Goal: Task Accomplishment & Management: Use online tool/utility

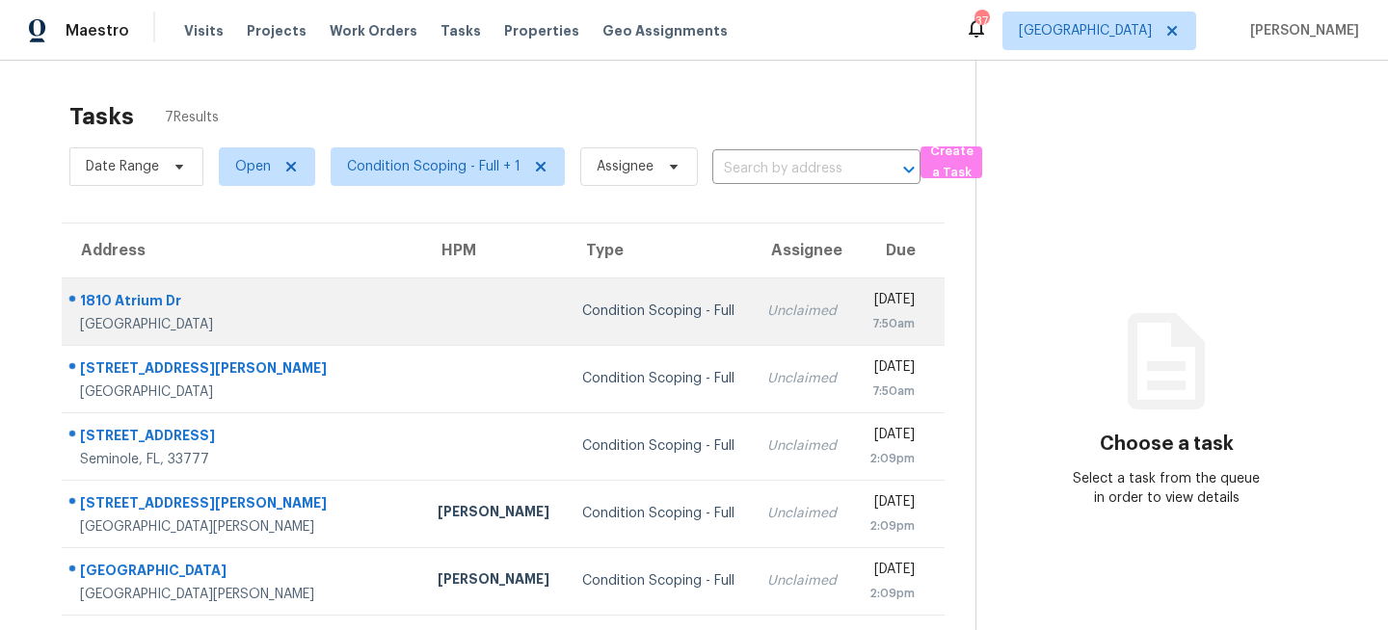
click at [621, 314] on div "Condition Scoping - Full" at bounding box center [659, 311] width 154 height 19
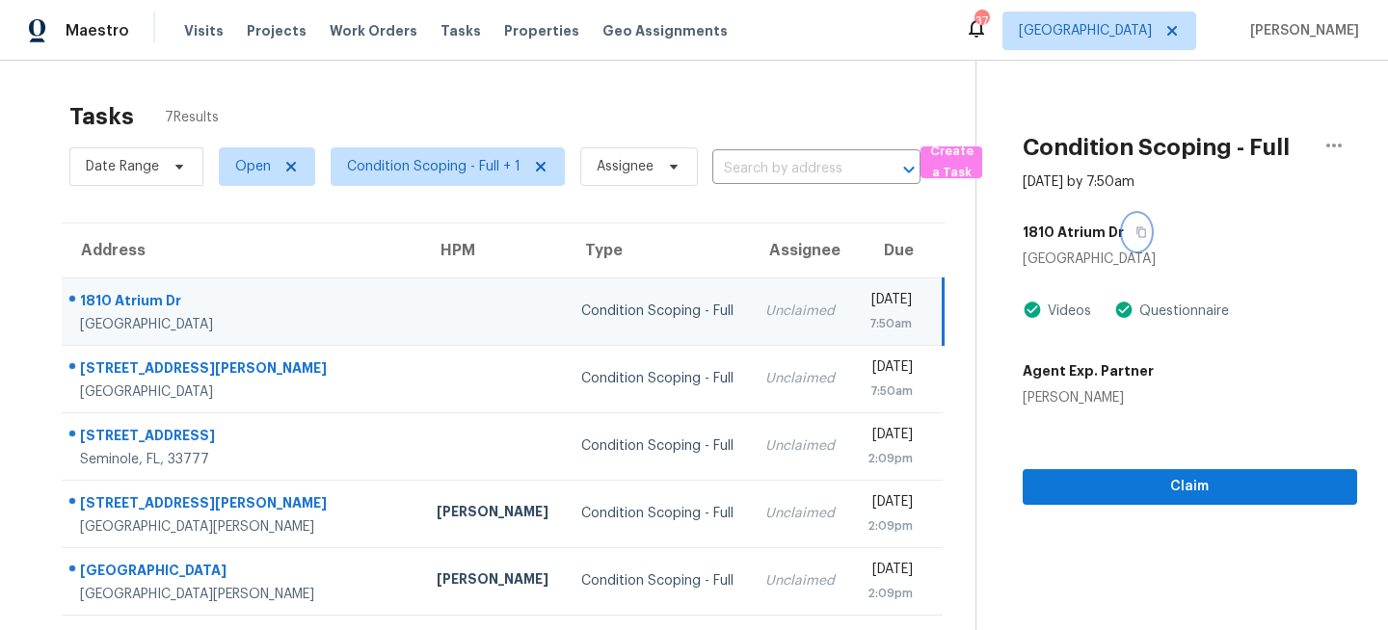
click at [1136, 234] on icon "button" at bounding box center [1141, 232] width 12 height 12
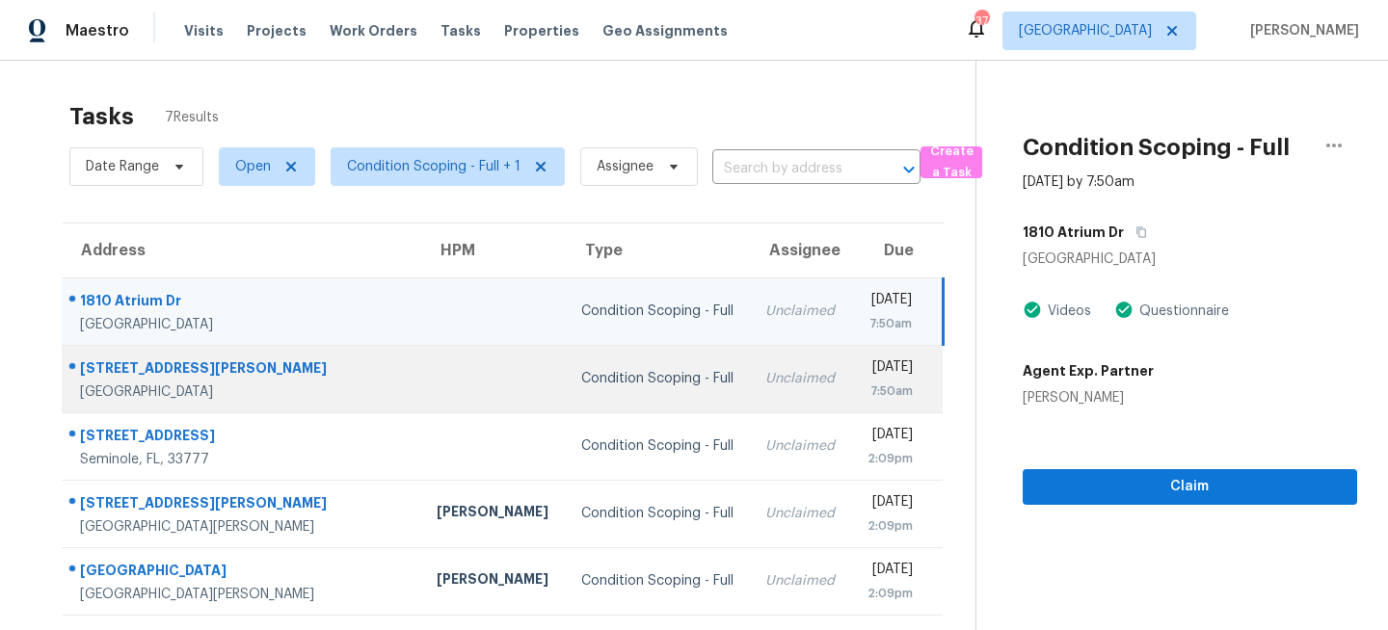
click at [750, 394] on td "Unclaimed" at bounding box center [800, 378] width 101 height 67
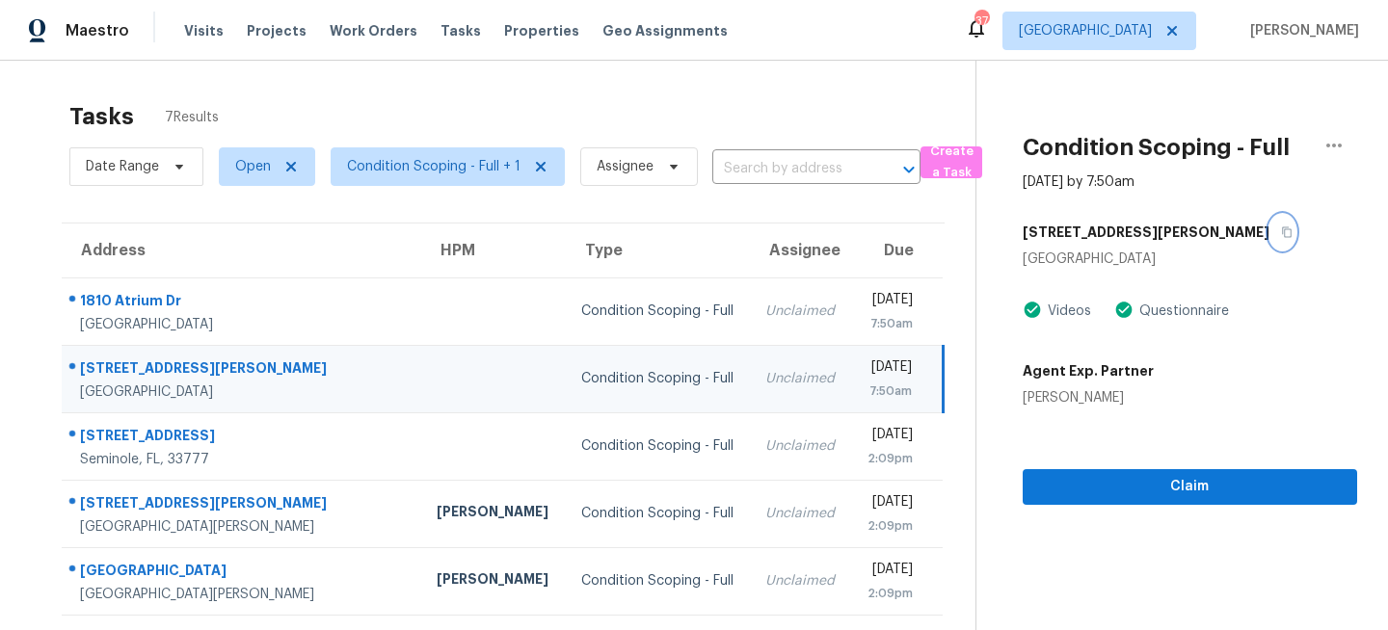
click at [1281, 231] on icon "button" at bounding box center [1287, 232] width 12 height 12
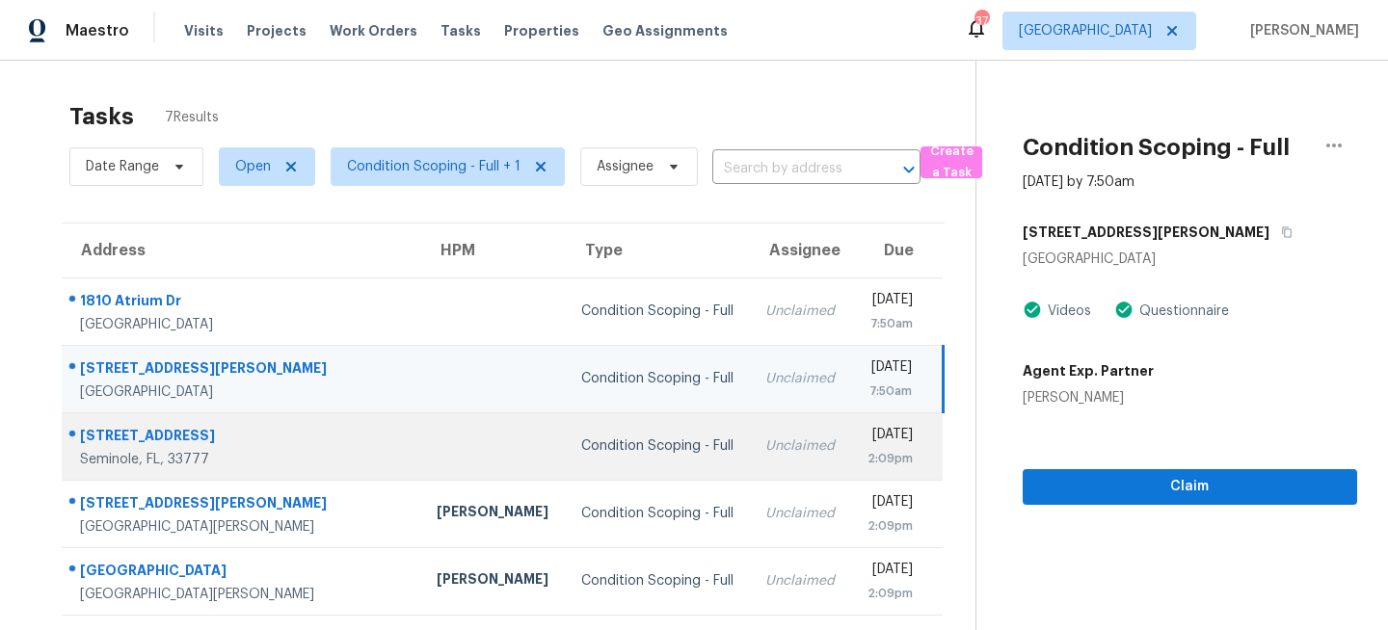
click at [617, 456] on td "Condition Scoping - Full" at bounding box center [658, 445] width 185 height 67
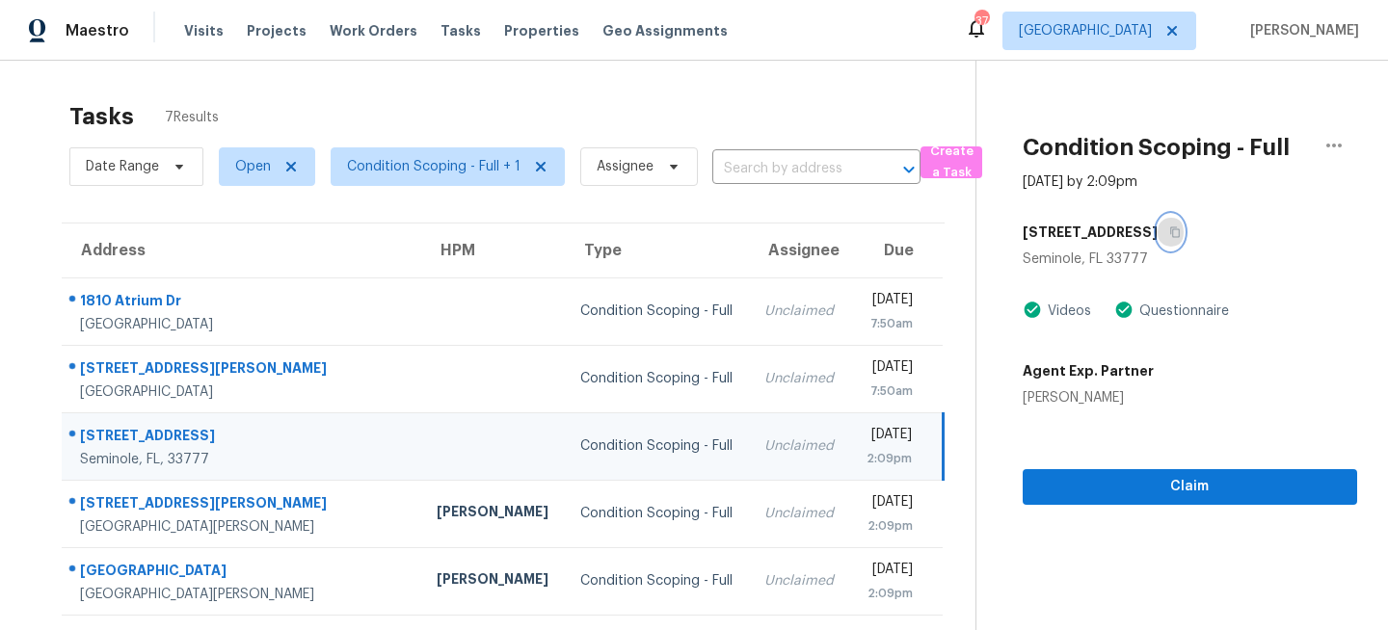
click at [1169, 233] on icon "button" at bounding box center [1175, 232] width 12 height 12
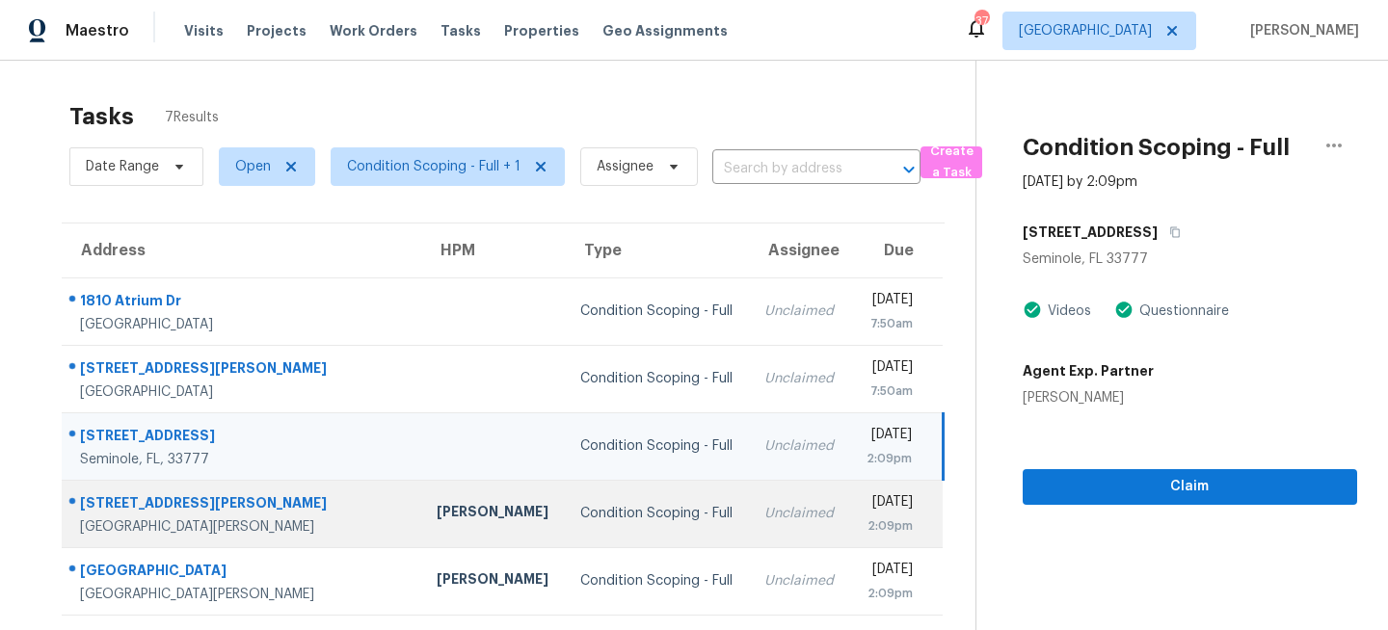
click at [628, 512] on td "Condition Scoping - Full" at bounding box center [657, 513] width 184 height 67
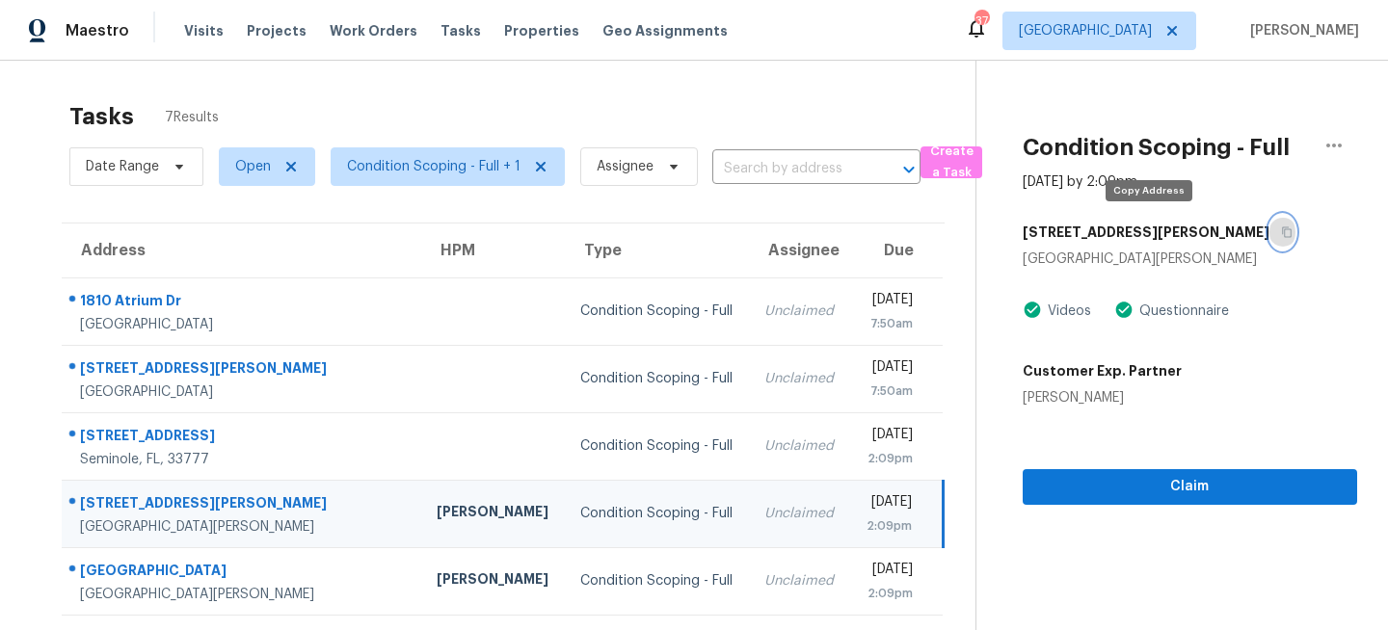
click at [1281, 232] on icon "button" at bounding box center [1287, 232] width 12 height 12
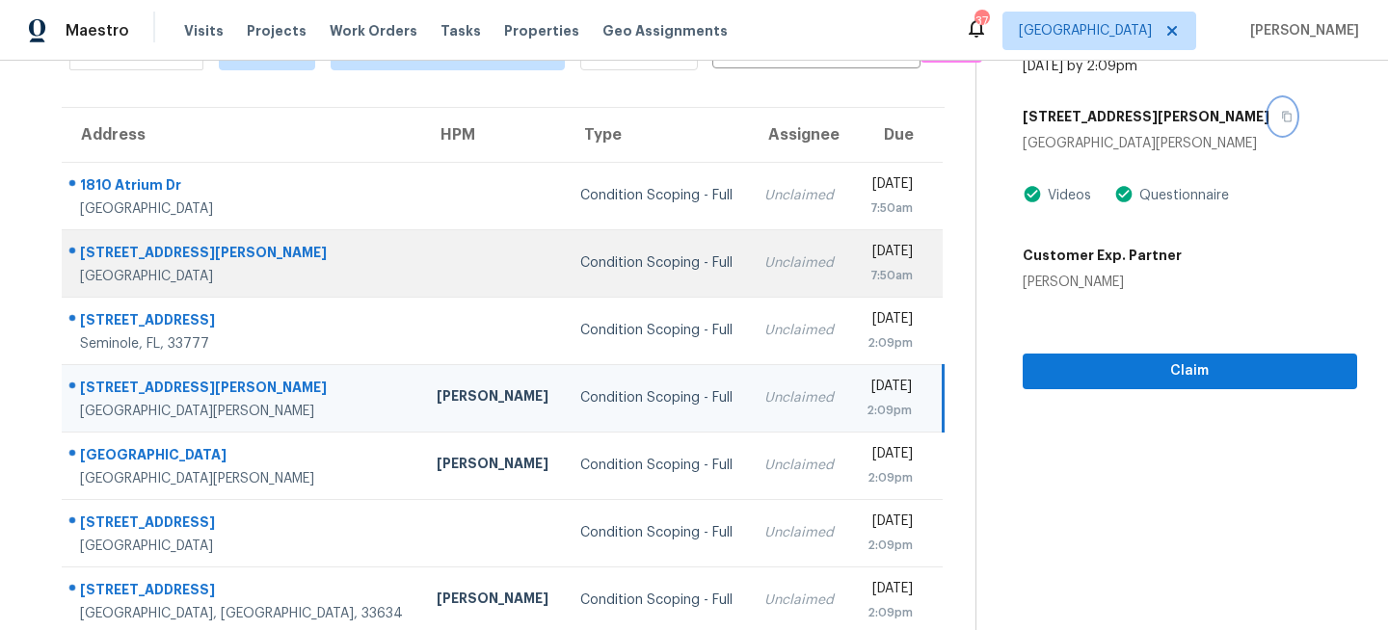
scroll to position [135, 0]
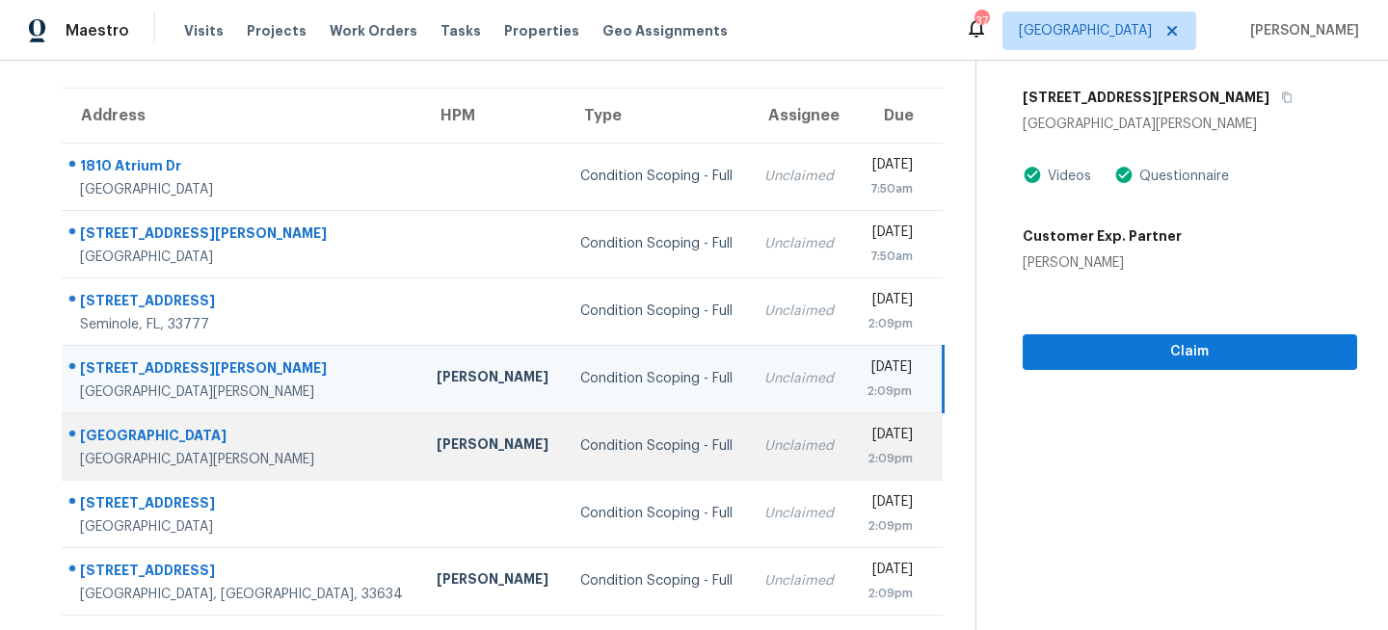
click at [749, 415] on td "Unclaimed" at bounding box center [799, 445] width 101 height 67
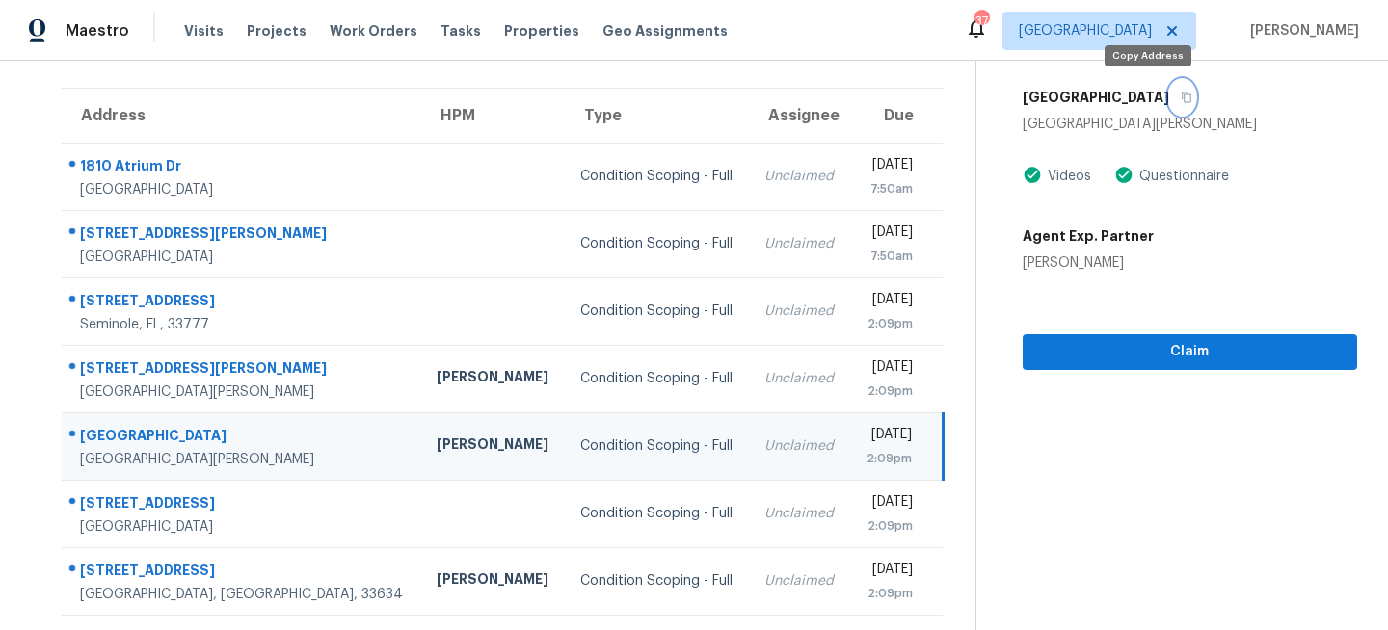
click at [1181, 93] on icon "button" at bounding box center [1186, 98] width 10 height 11
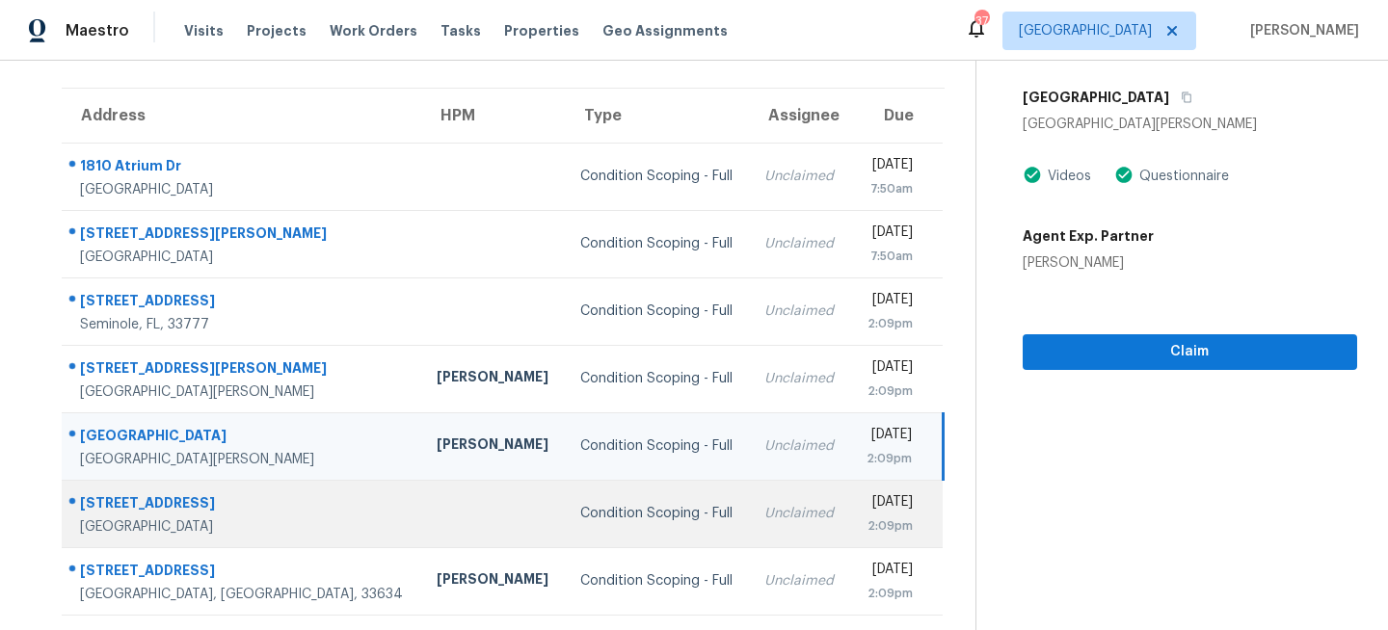
click at [580, 510] on div "Condition Scoping - Full" at bounding box center [656, 513] width 153 height 19
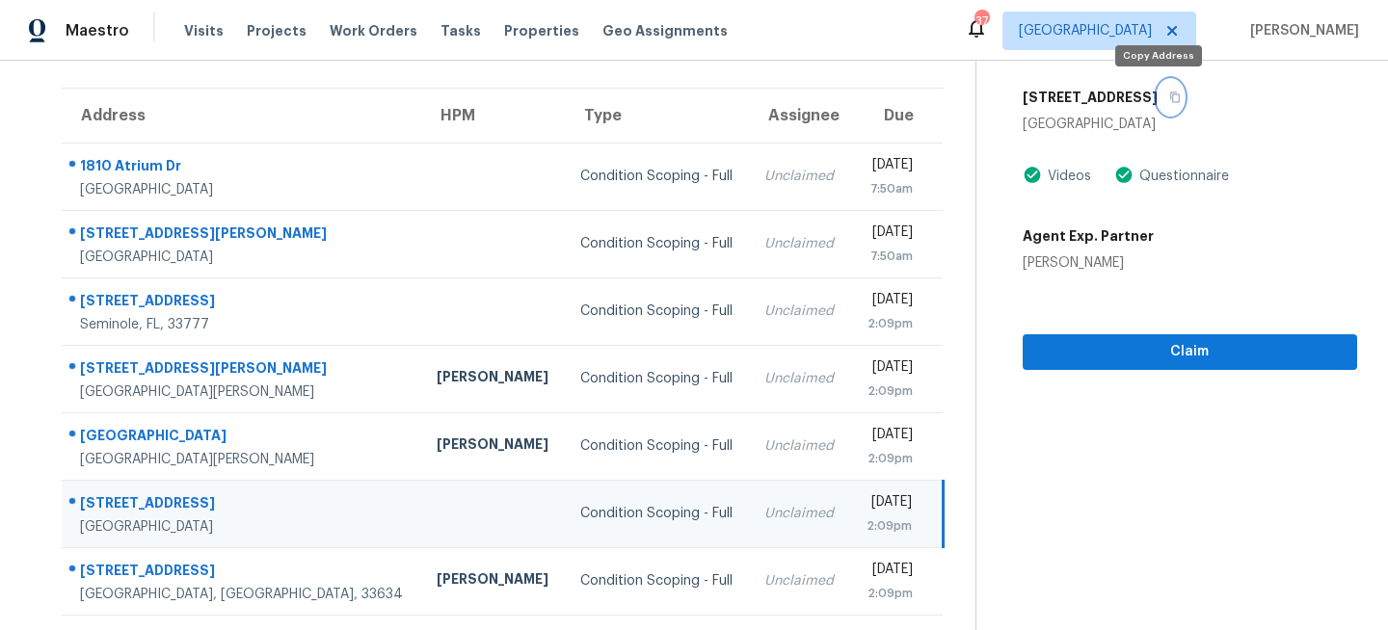
click at [1170, 101] on icon "button" at bounding box center [1175, 98] width 10 height 11
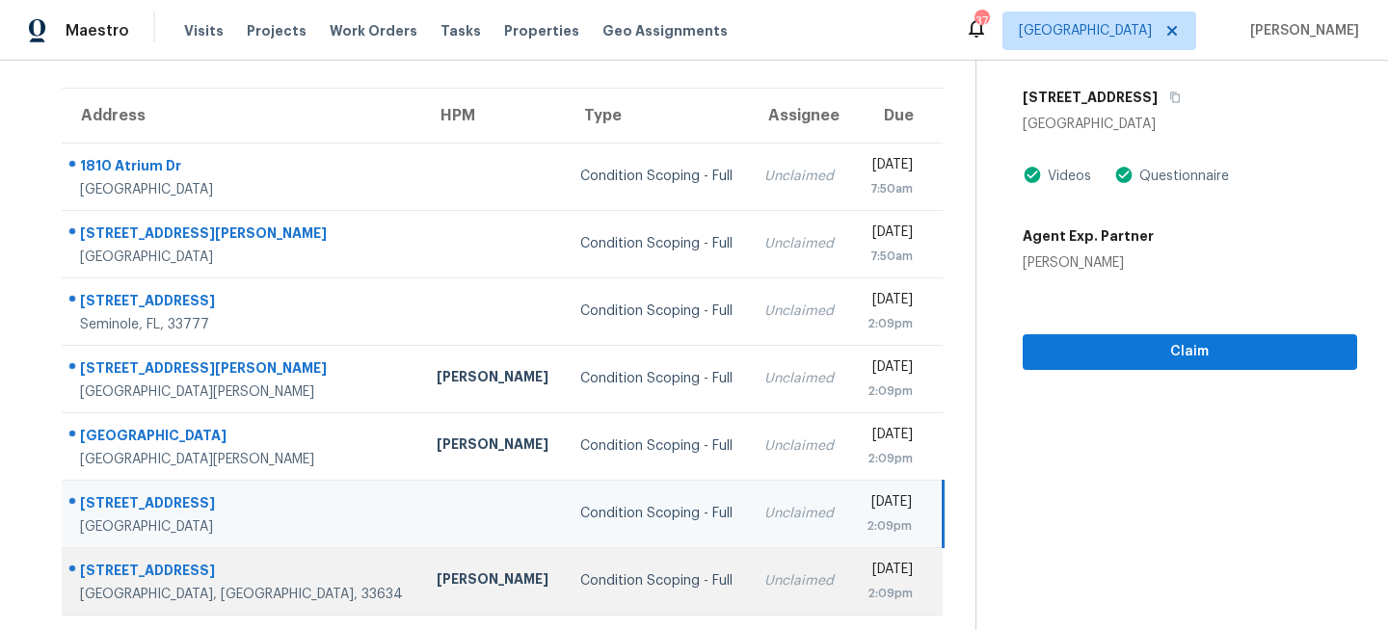
click at [764, 579] on div "Unclaimed" at bounding box center [799, 580] width 70 height 19
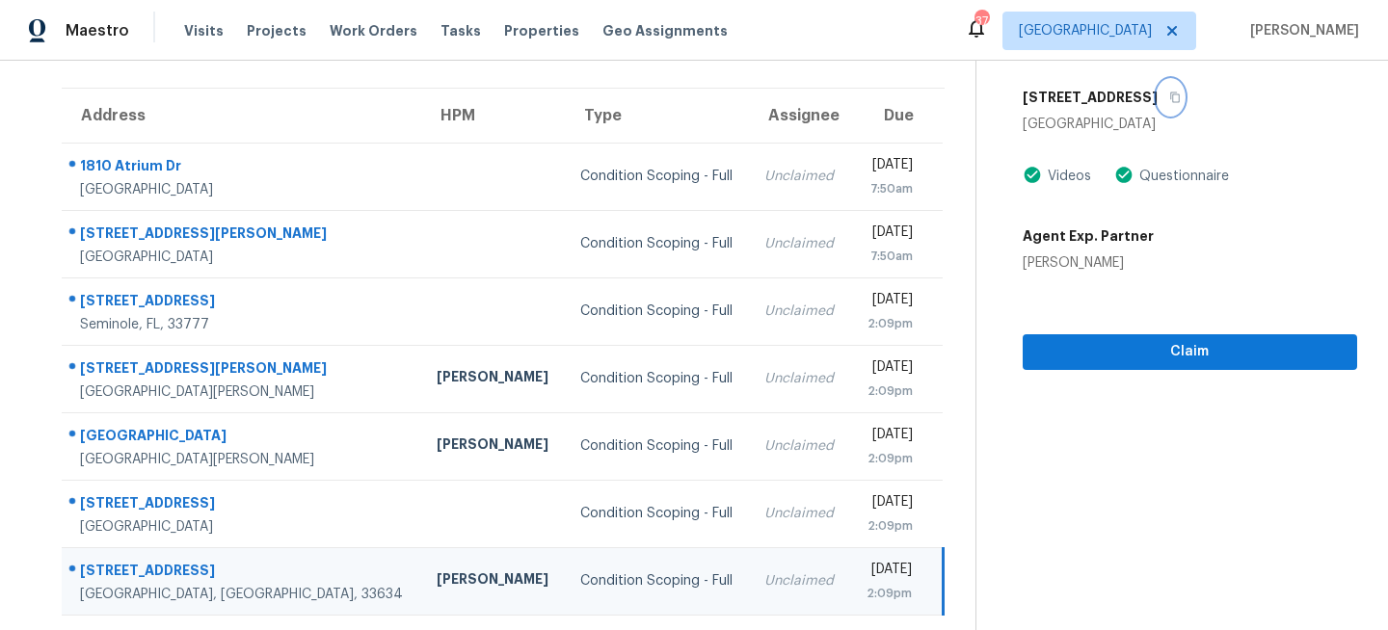
click at [1169, 98] on icon "button" at bounding box center [1175, 98] width 12 height 12
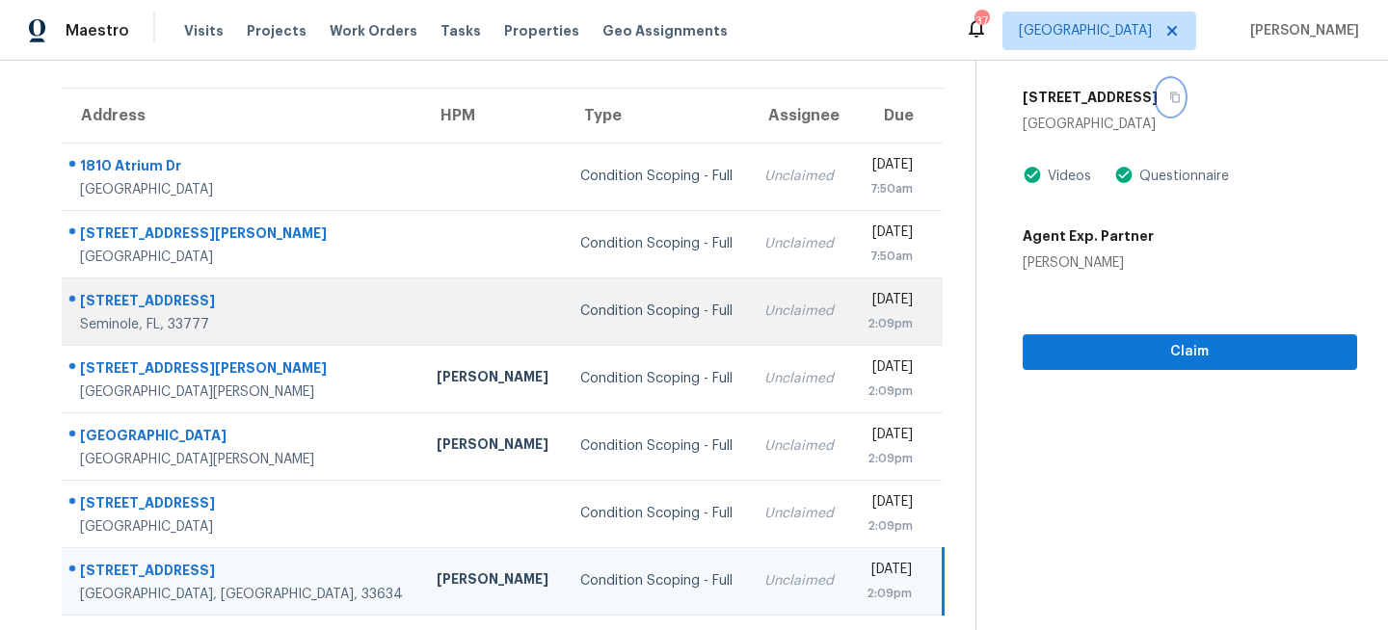
scroll to position [0, 0]
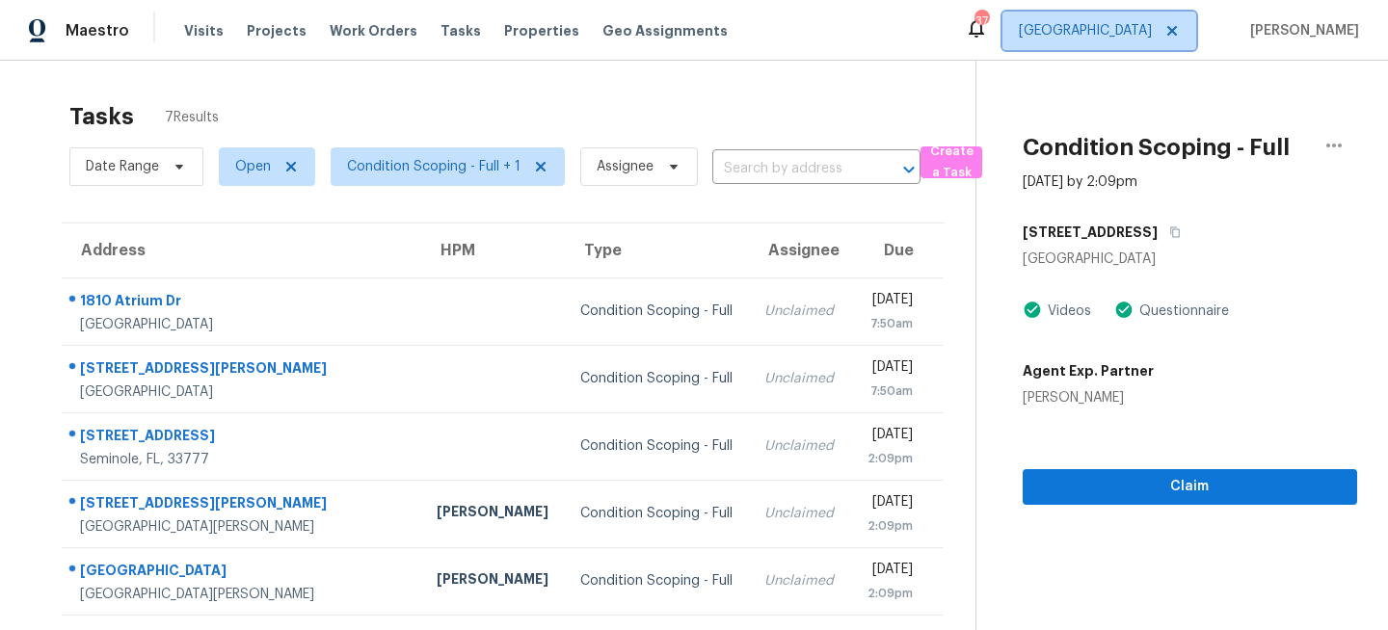
click at [1151, 36] on span "Tampa" at bounding box center [1084, 30] width 133 height 19
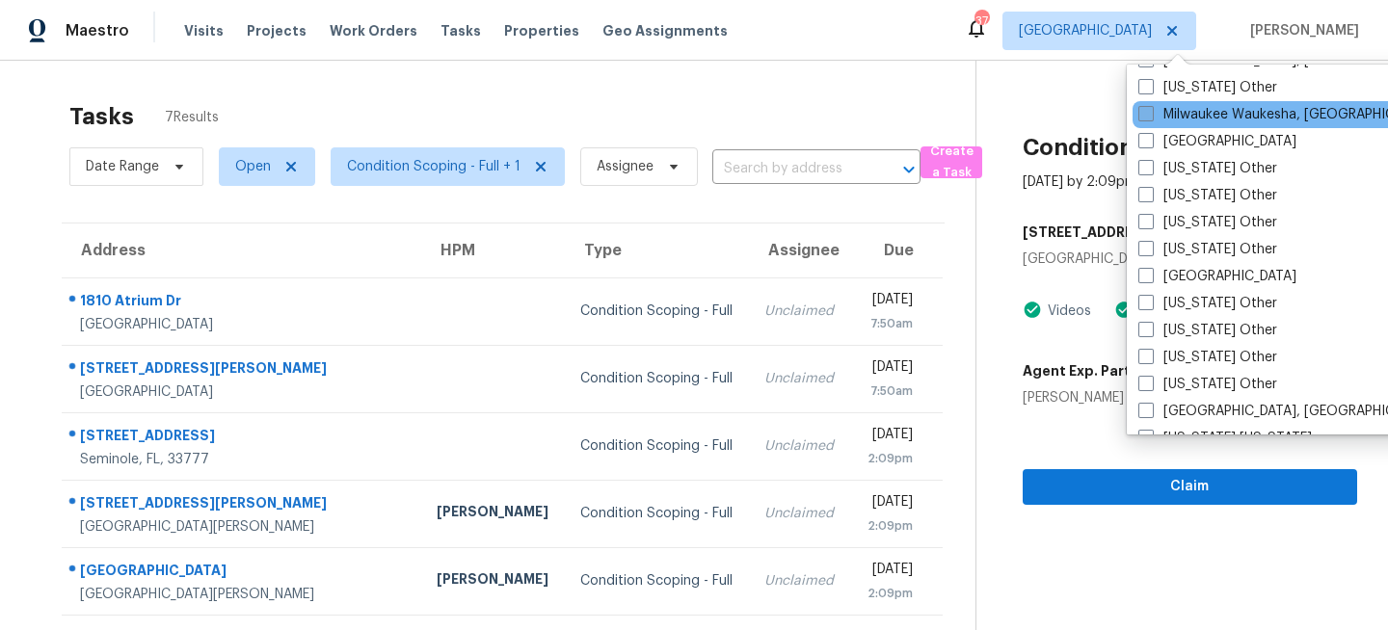
scroll to position [1520, 0]
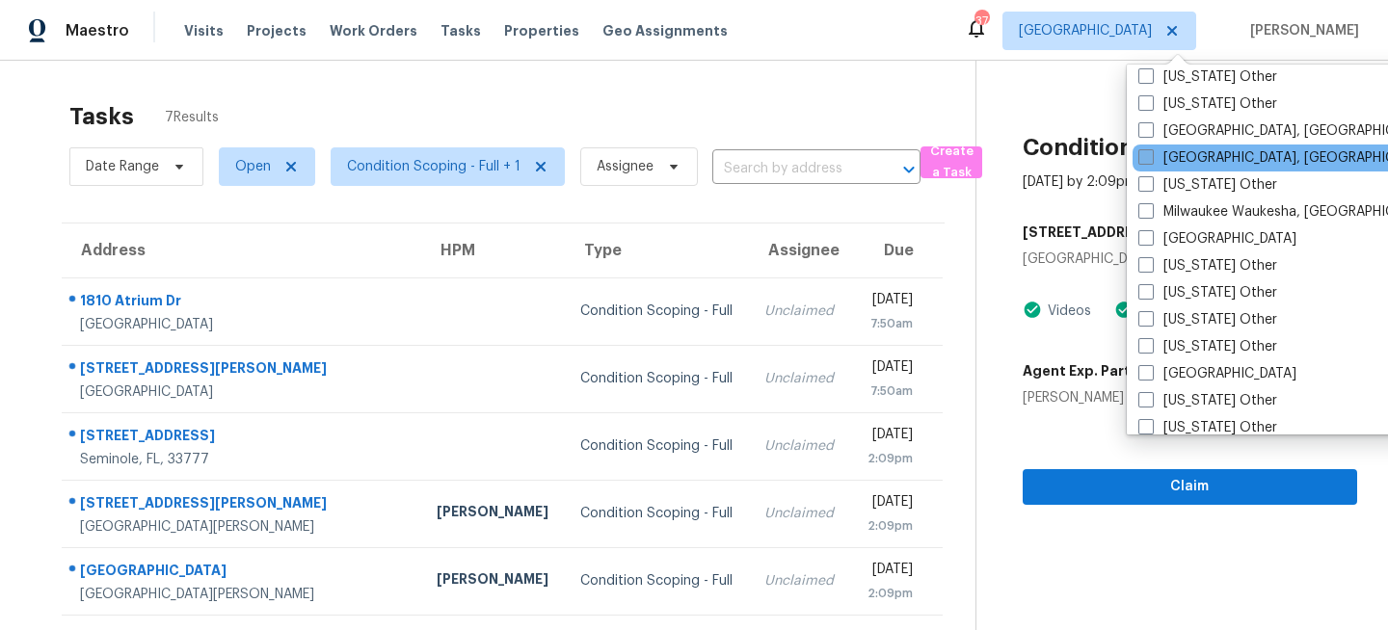
click at [1152, 157] on label "Miami, FL" at bounding box center [1287, 157] width 299 height 19
click at [1150, 157] on input "Miami, FL" at bounding box center [1144, 154] width 13 height 13
checkbox input "true"
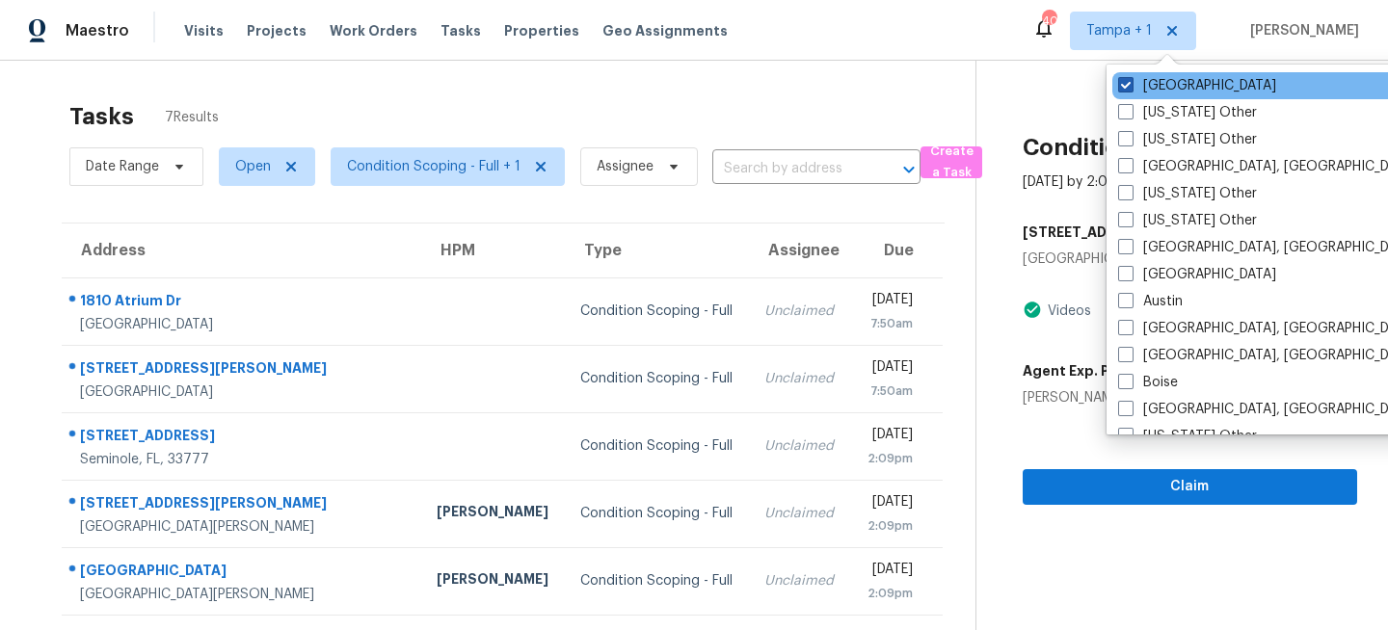
click at [1153, 92] on label "Tampa" at bounding box center [1197, 85] width 158 height 19
click at [1130, 89] on input "Tampa" at bounding box center [1124, 82] width 13 height 13
checkbox input "false"
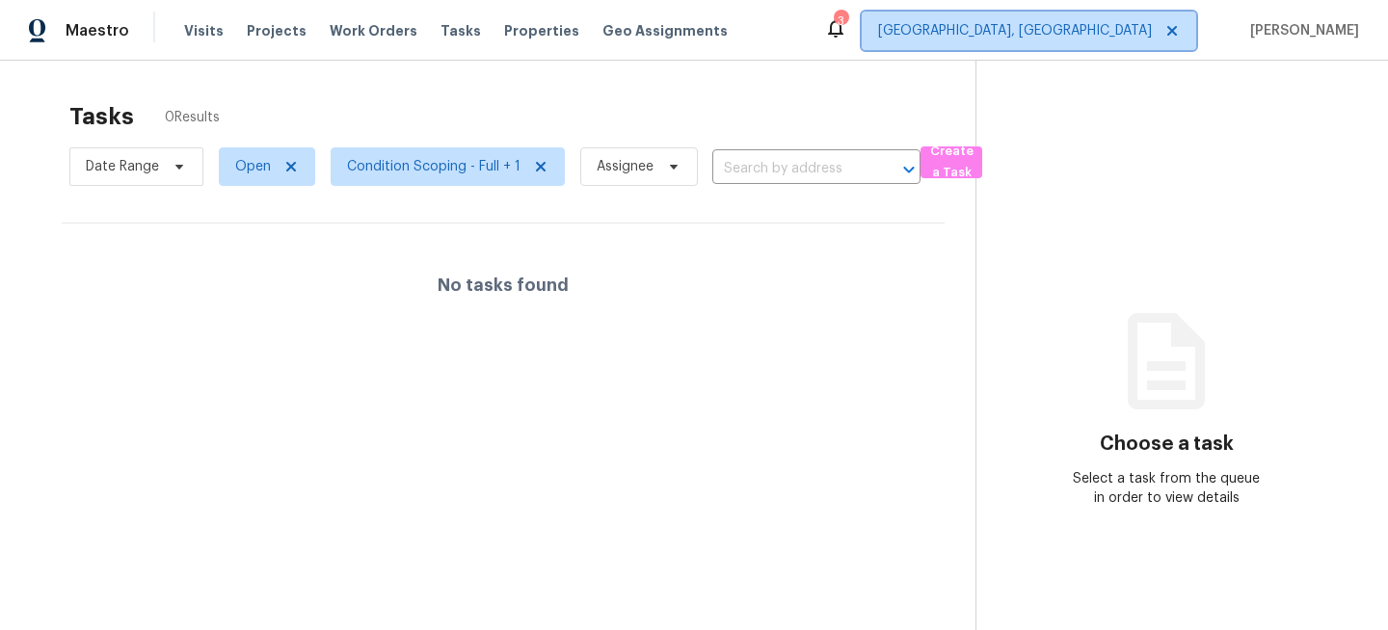
click at [1133, 36] on span "Miami, FL" at bounding box center [1015, 30] width 274 height 19
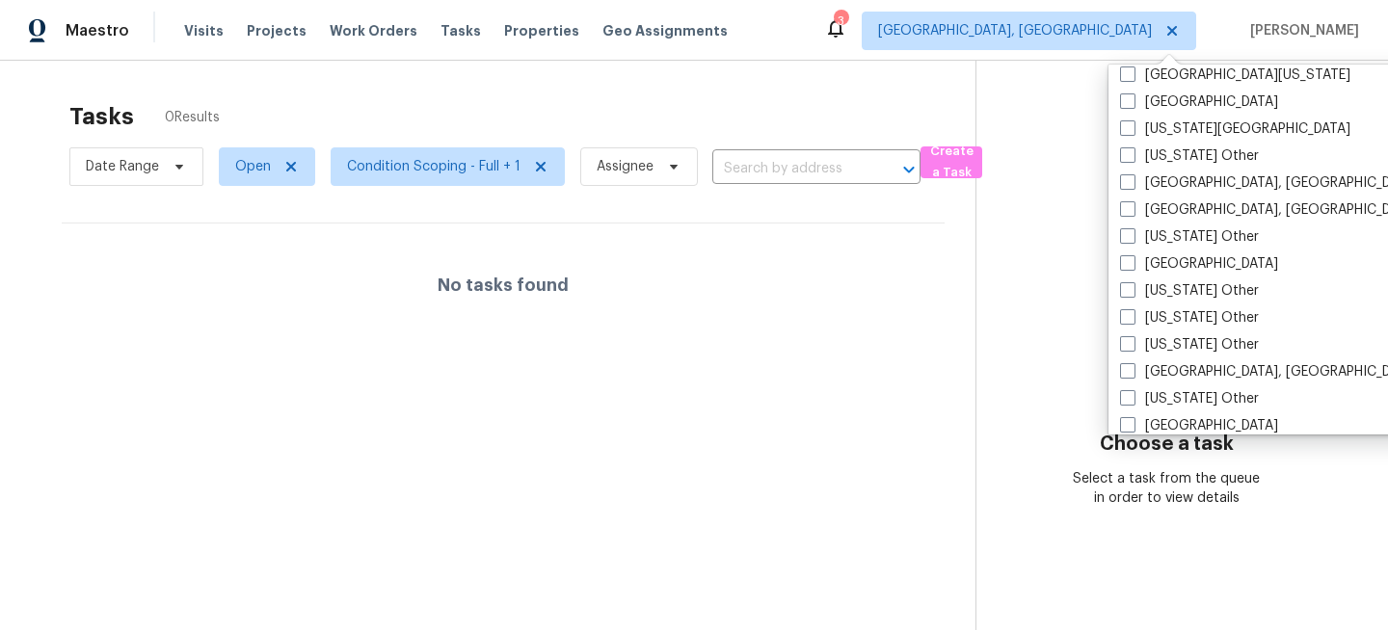
scroll to position [856, 0]
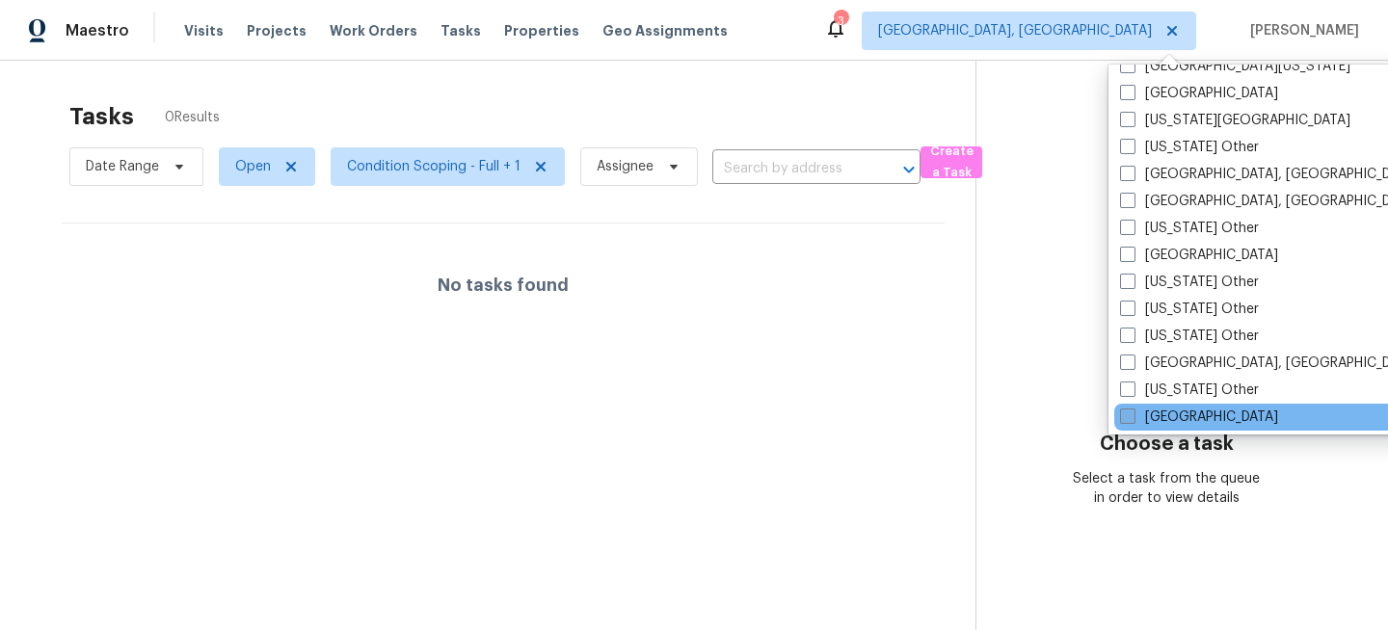
click at [1170, 415] on label "Jacksonville" at bounding box center [1199, 417] width 158 height 19
click at [1132, 415] on input "Jacksonville" at bounding box center [1126, 414] width 13 height 13
checkbox input "true"
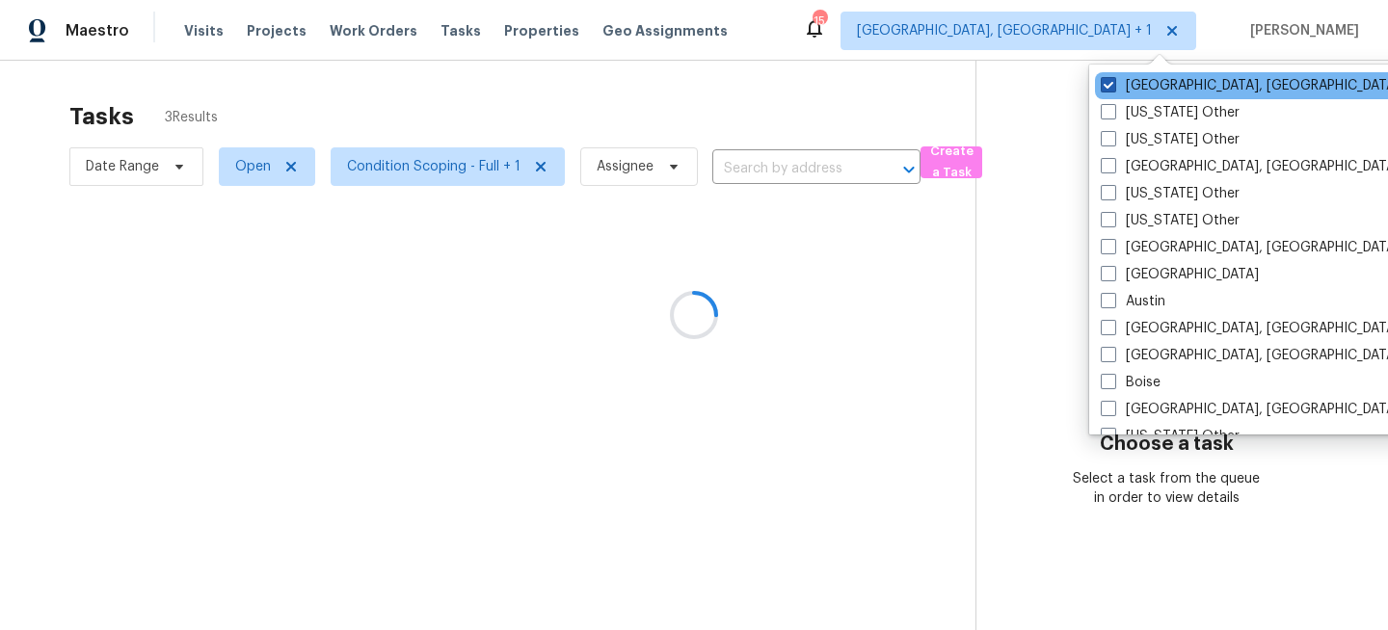
click at [1136, 87] on label "Miami, FL" at bounding box center [1249, 85] width 299 height 19
click at [1113, 87] on input "Miami, FL" at bounding box center [1106, 82] width 13 height 13
checkbox input "false"
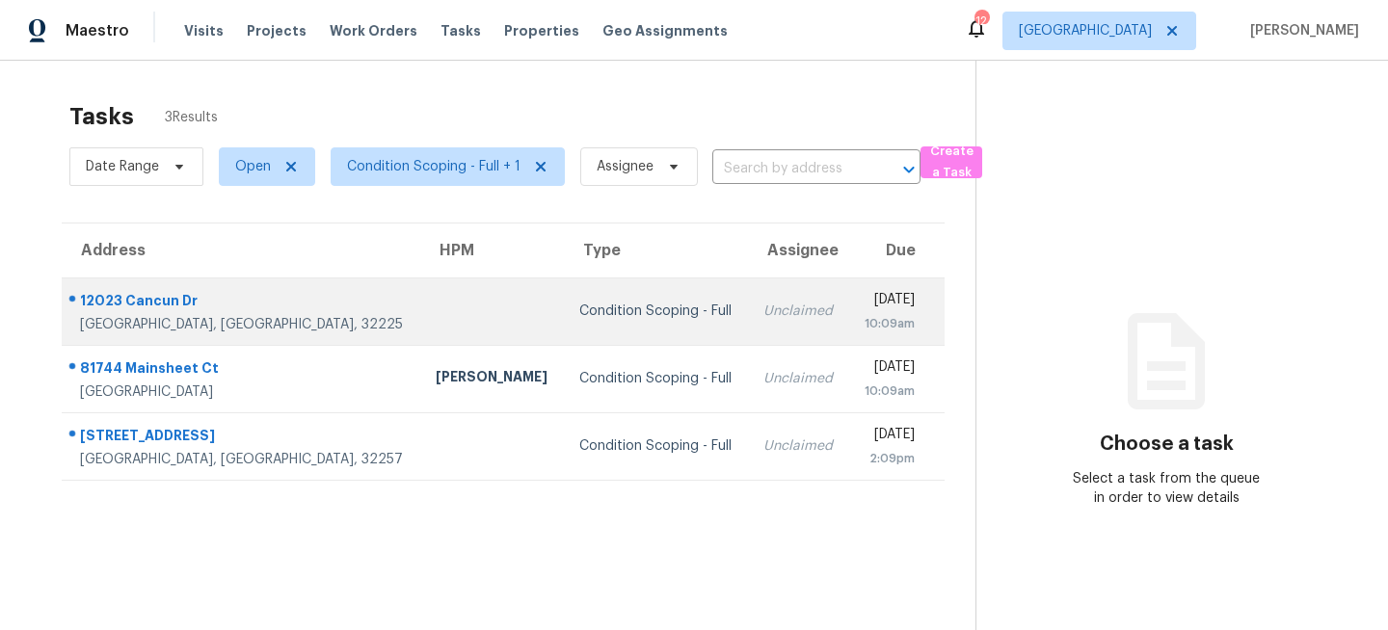
click at [433, 303] on td at bounding box center [492, 311] width 144 height 67
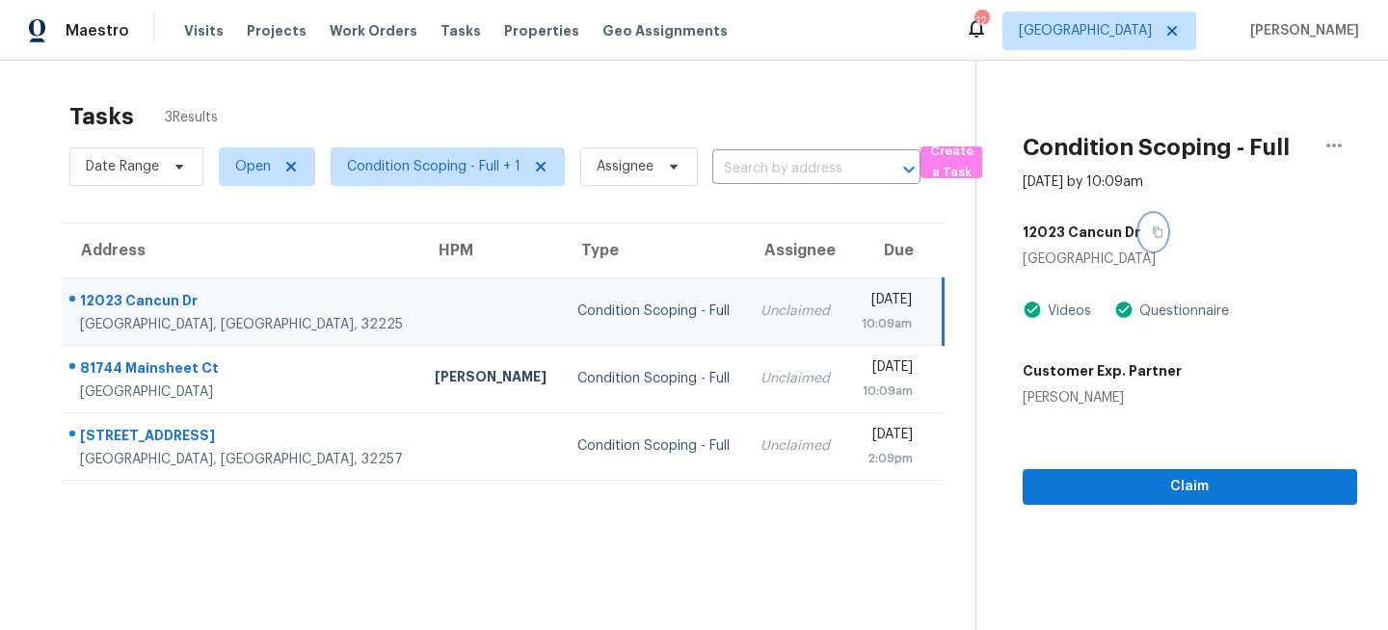
click at [1151, 234] on icon "button" at bounding box center [1157, 232] width 12 height 12
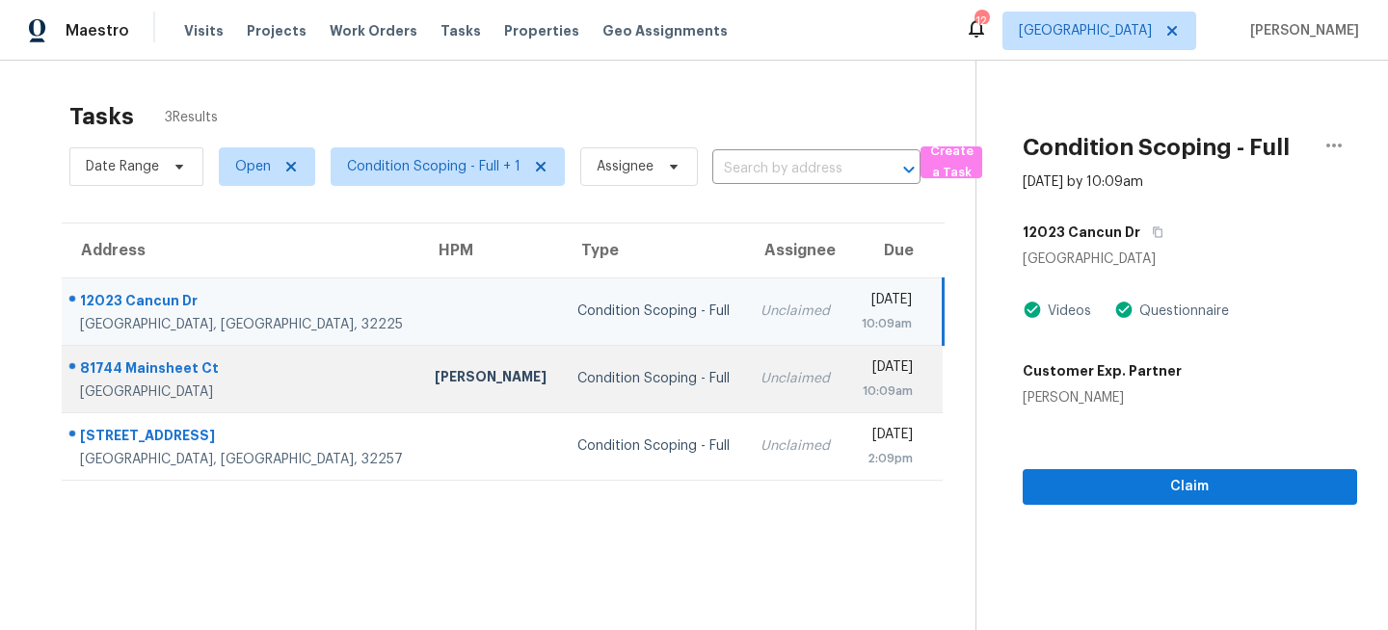
click at [435, 370] on div "Adam Dickinson" at bounding box center [491, 379] width 112 height 24
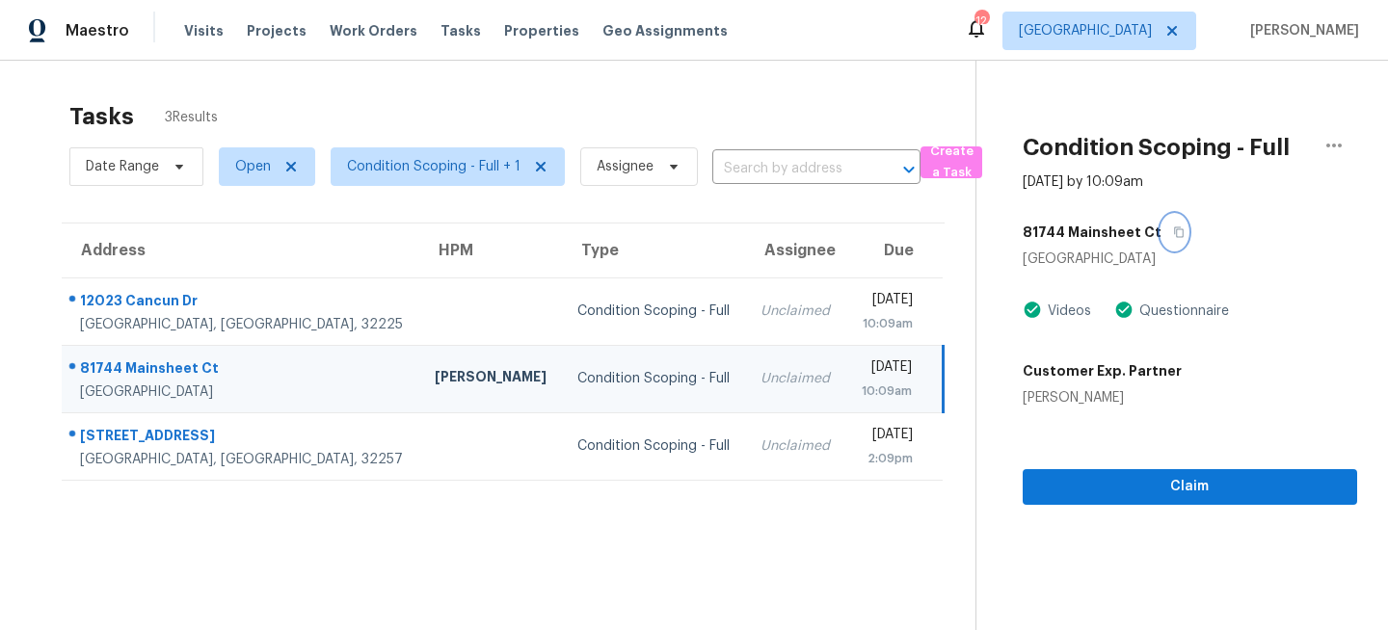
click at [1173, 231] on icon "button" at bounding box center [1179, 232] width 12 height 12
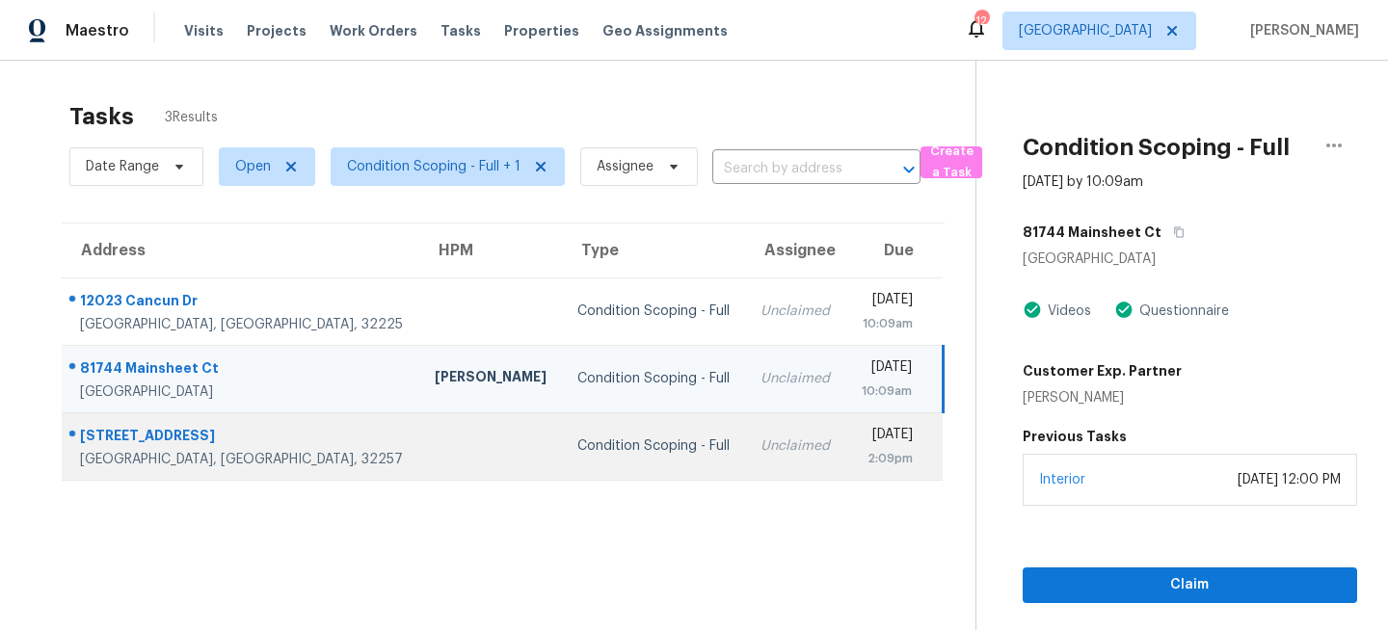
click at [562, 433] on td "Condition Scoping - Full" at bounding box center [653, 445] width 183 height 67
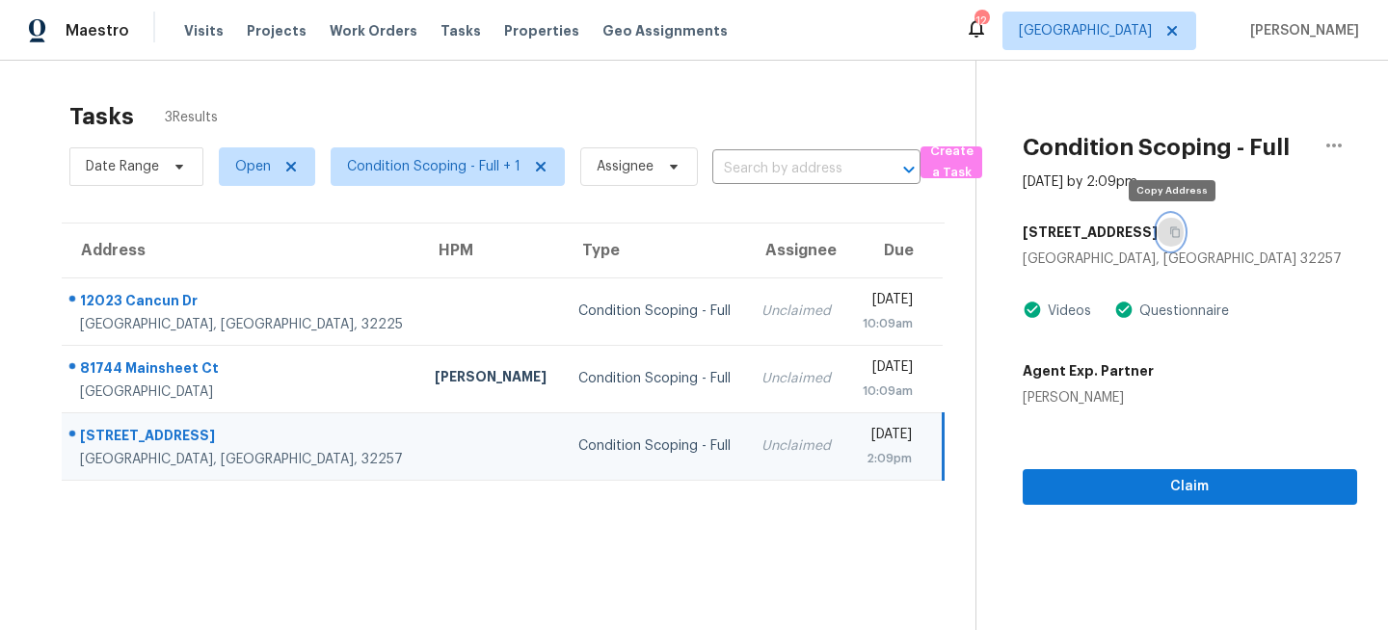
click at [1180, 229] on button "button" at bounding box center [1170, 232] width 26 height 35
click at [1121, 40] on span "[GEOGRAPHIC_DATA]" at bounding box center [1084, 30] width 133 height 19
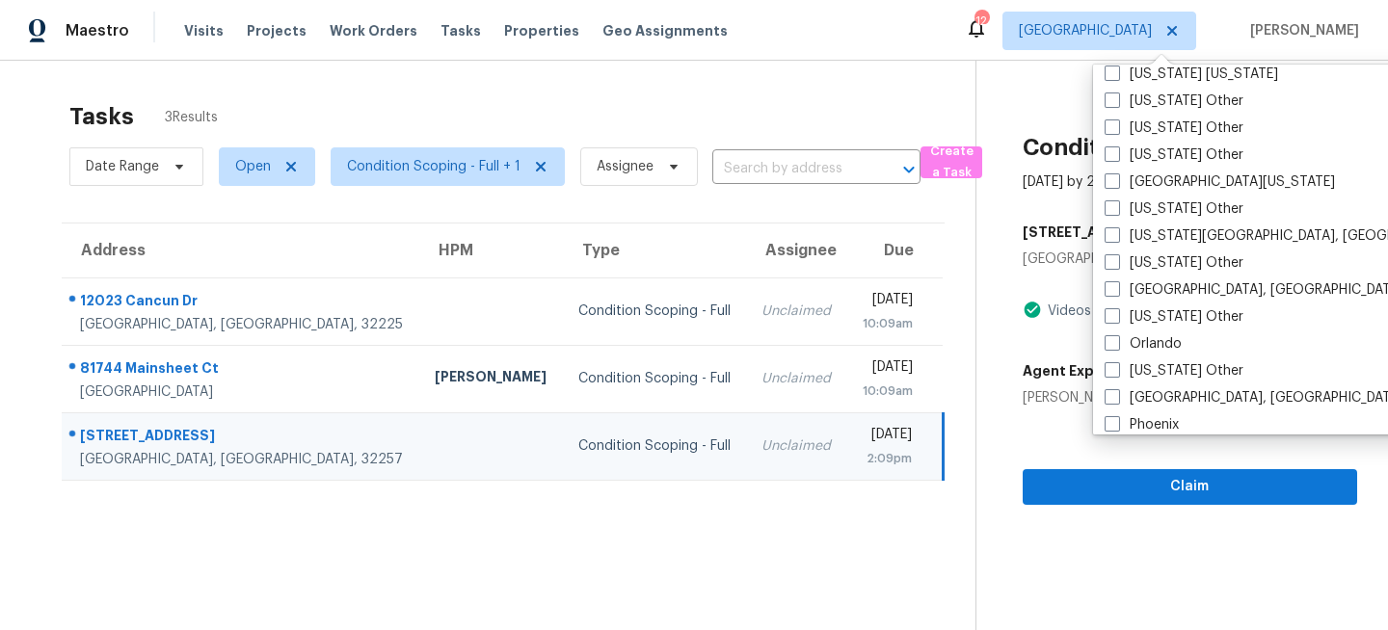
scroll to position [1956, 0]
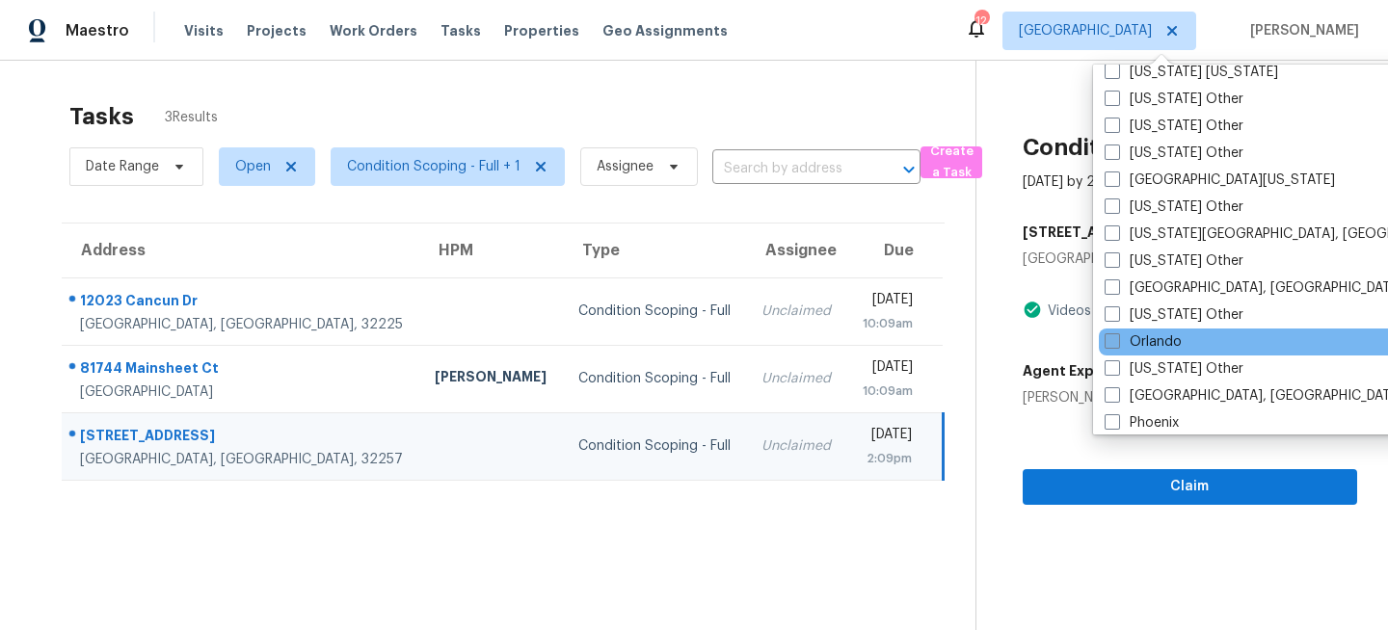
click at [1132, 336] on label "Orlando" at bounding box center [1142, 341] width 77 height 19
click at [1117, 336] on input "Orlando" at bounding box center [1110, 338] width 13 height 13
checkbox input "true"
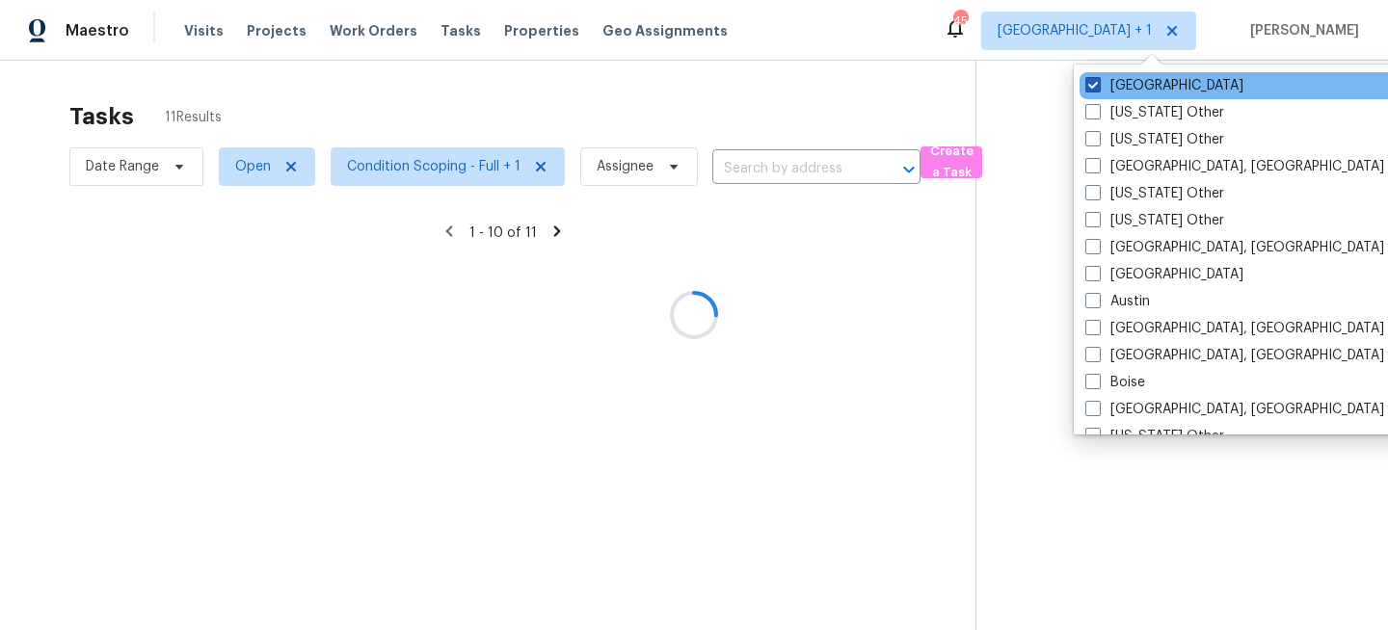
click at [1127, 77] on label "[GEOGRAPHIC_DATA]" at bounding box center [1164, 85] width 158 height 19
click at [1097, 77] on input "[GEOGRAPHIC_DATA]" at bounding box center [1091, 82] width 13 height 13
checkbox input "false"
